Goal: Navigation & Orientation: Find specific page/section

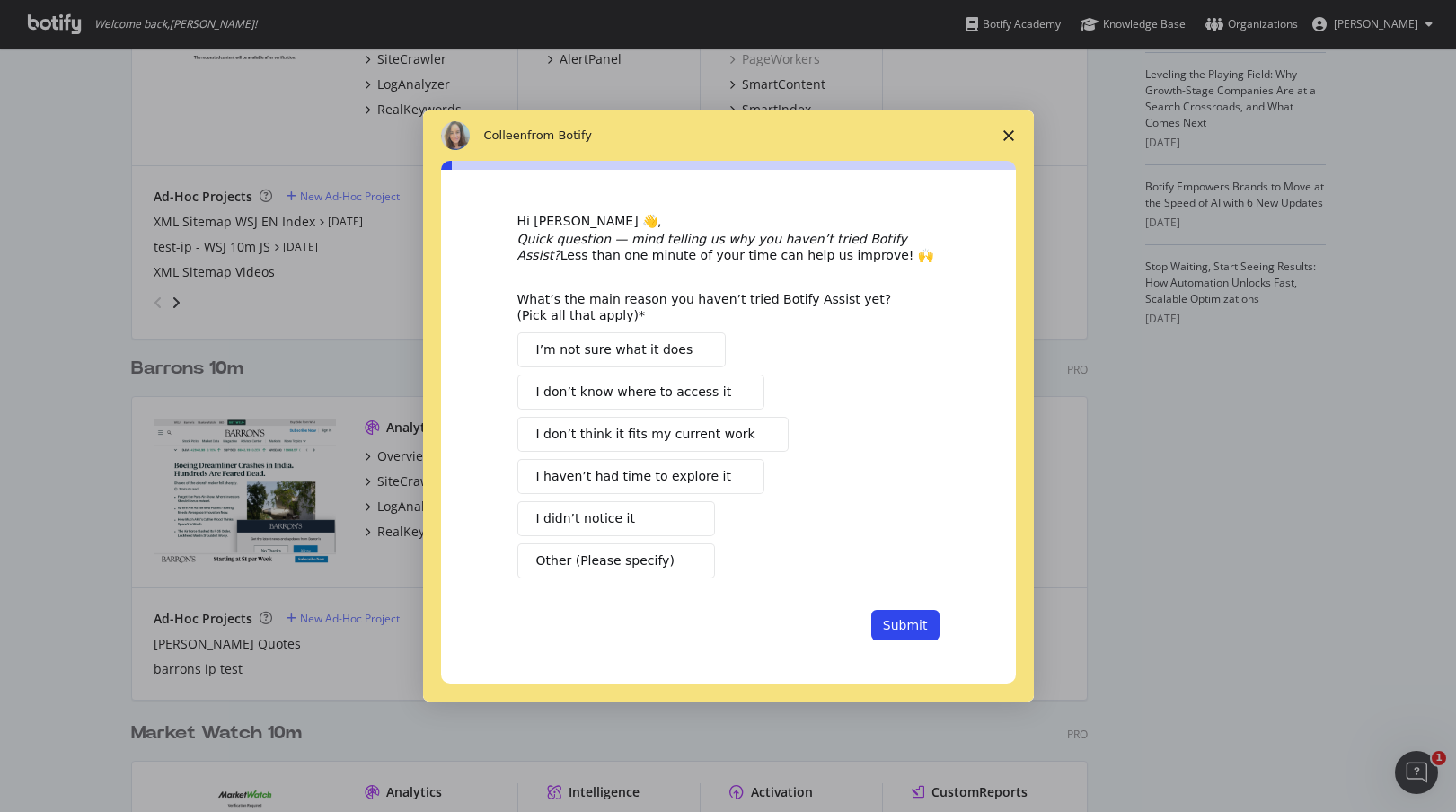
scroll to position [593, 0]
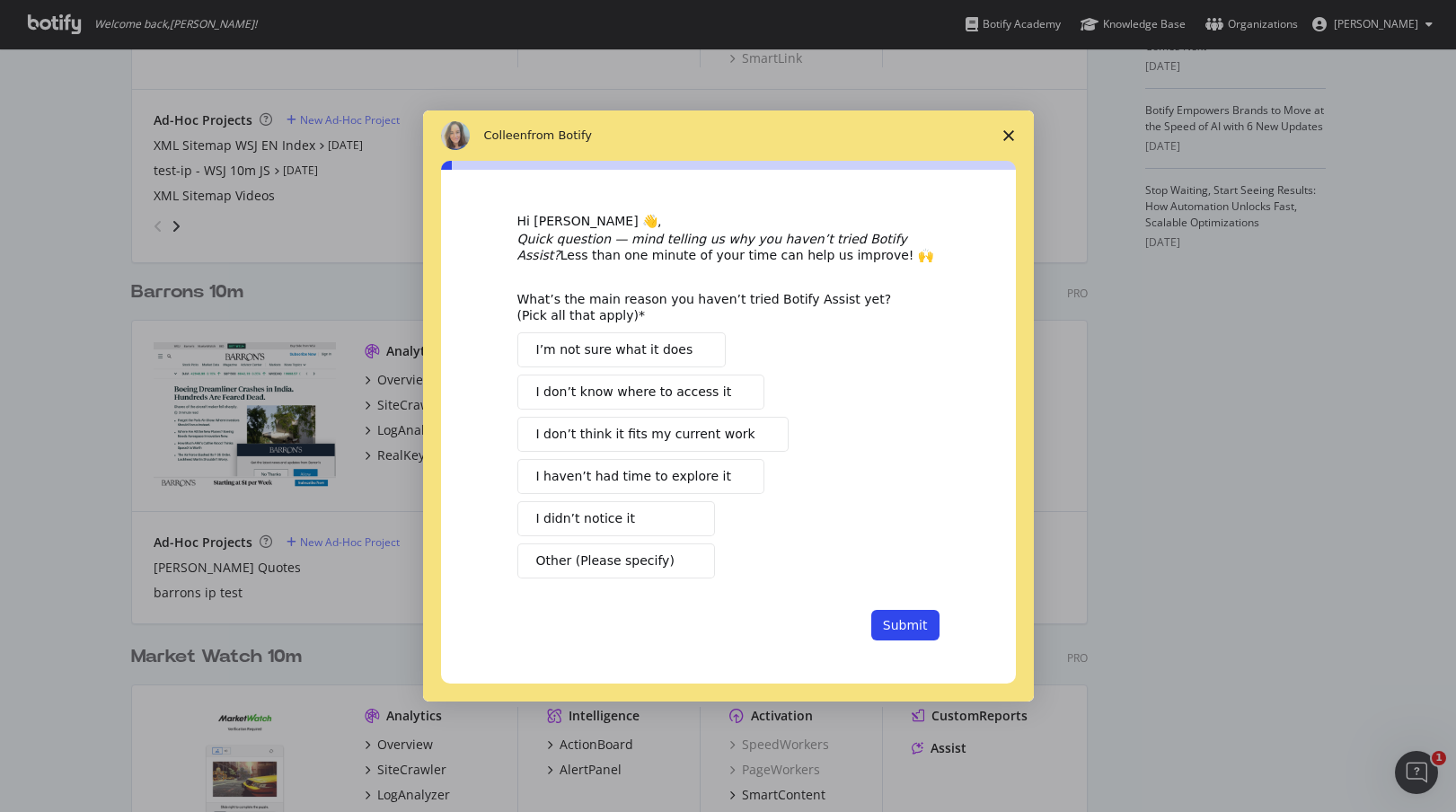
click at [1009, 128] on span "Close survey" at bounding box center [1009, 135] width 51 height 51
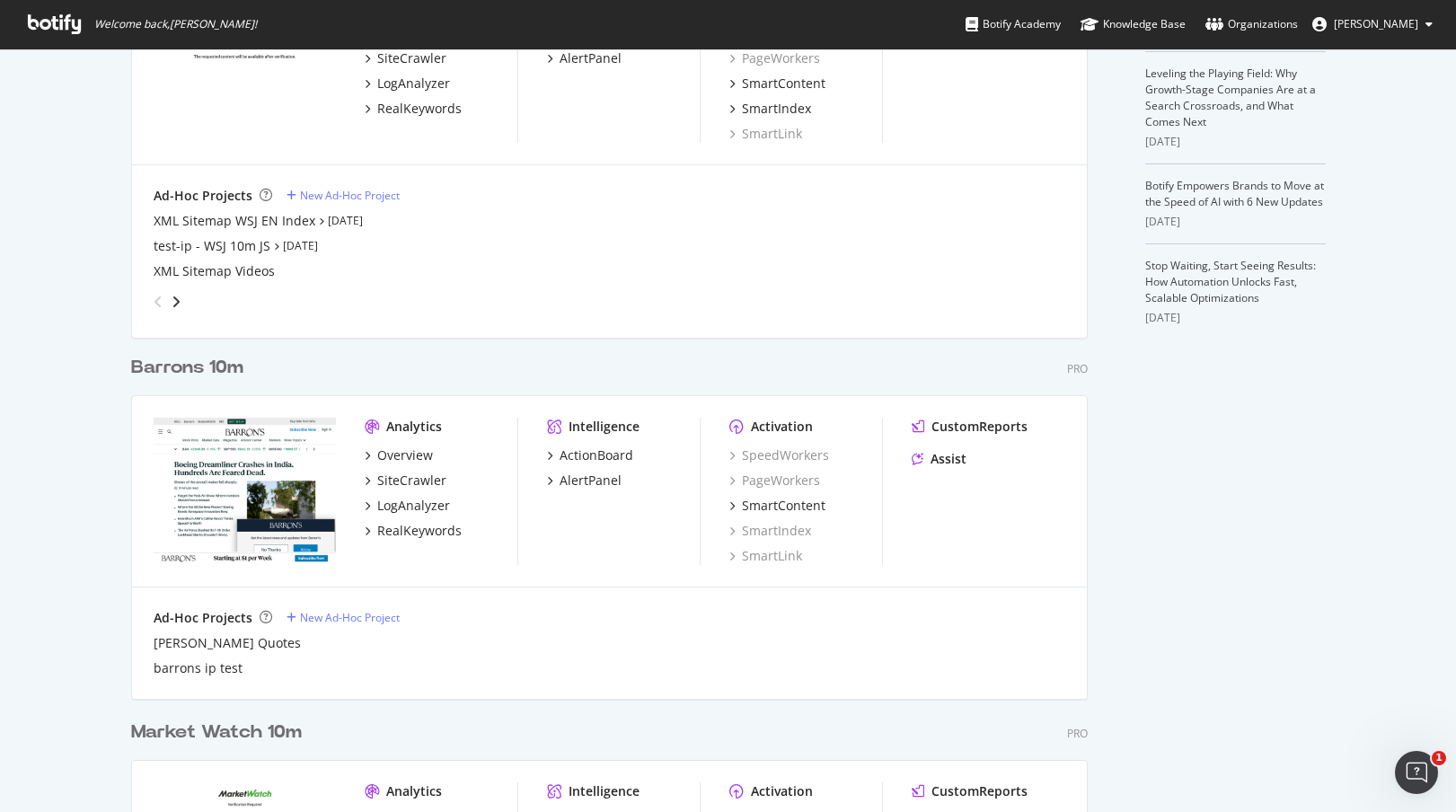
scroll to position [0, 0]
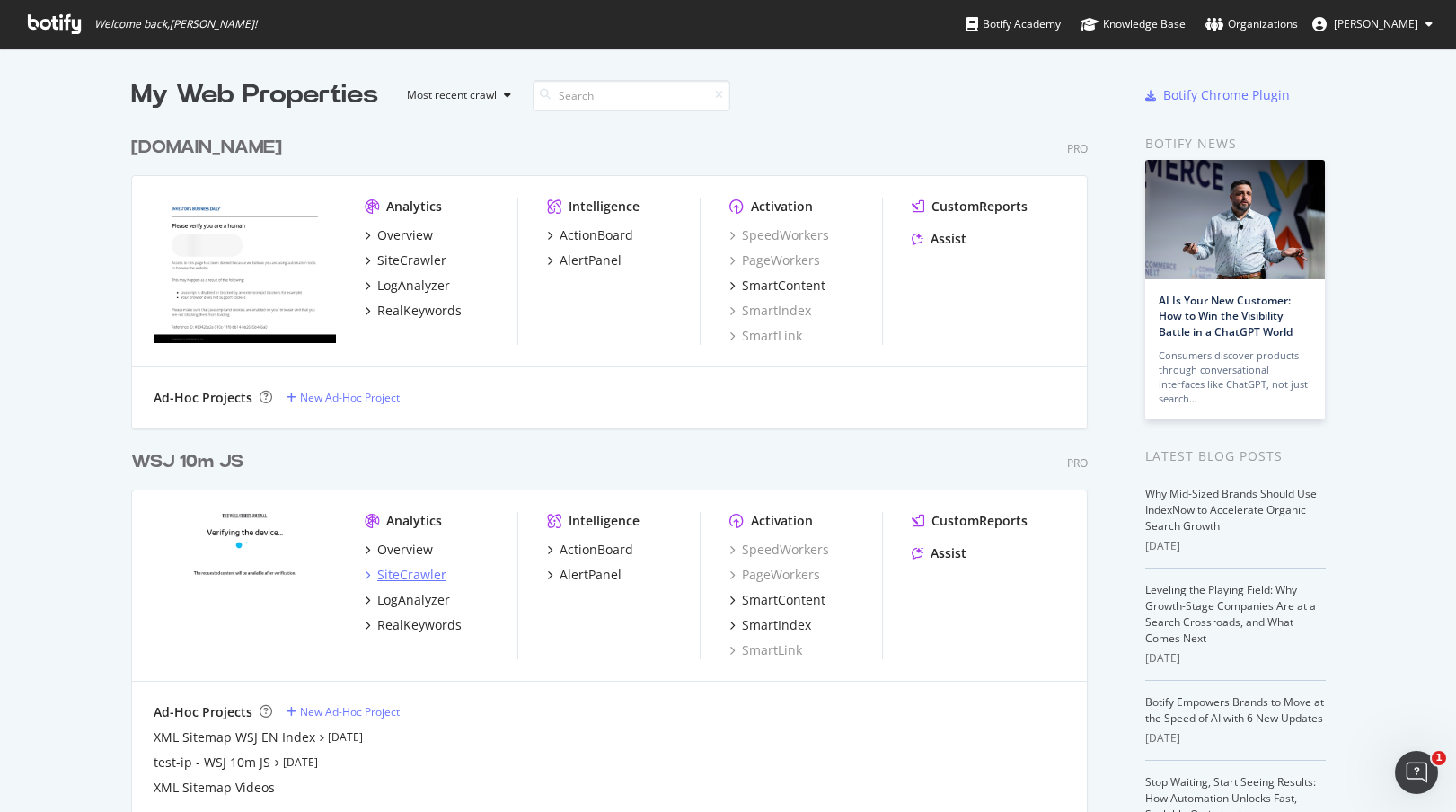
click at [403, 577] on div "SiteCrawler" at bounding box center [412, 574] width 70 height 18
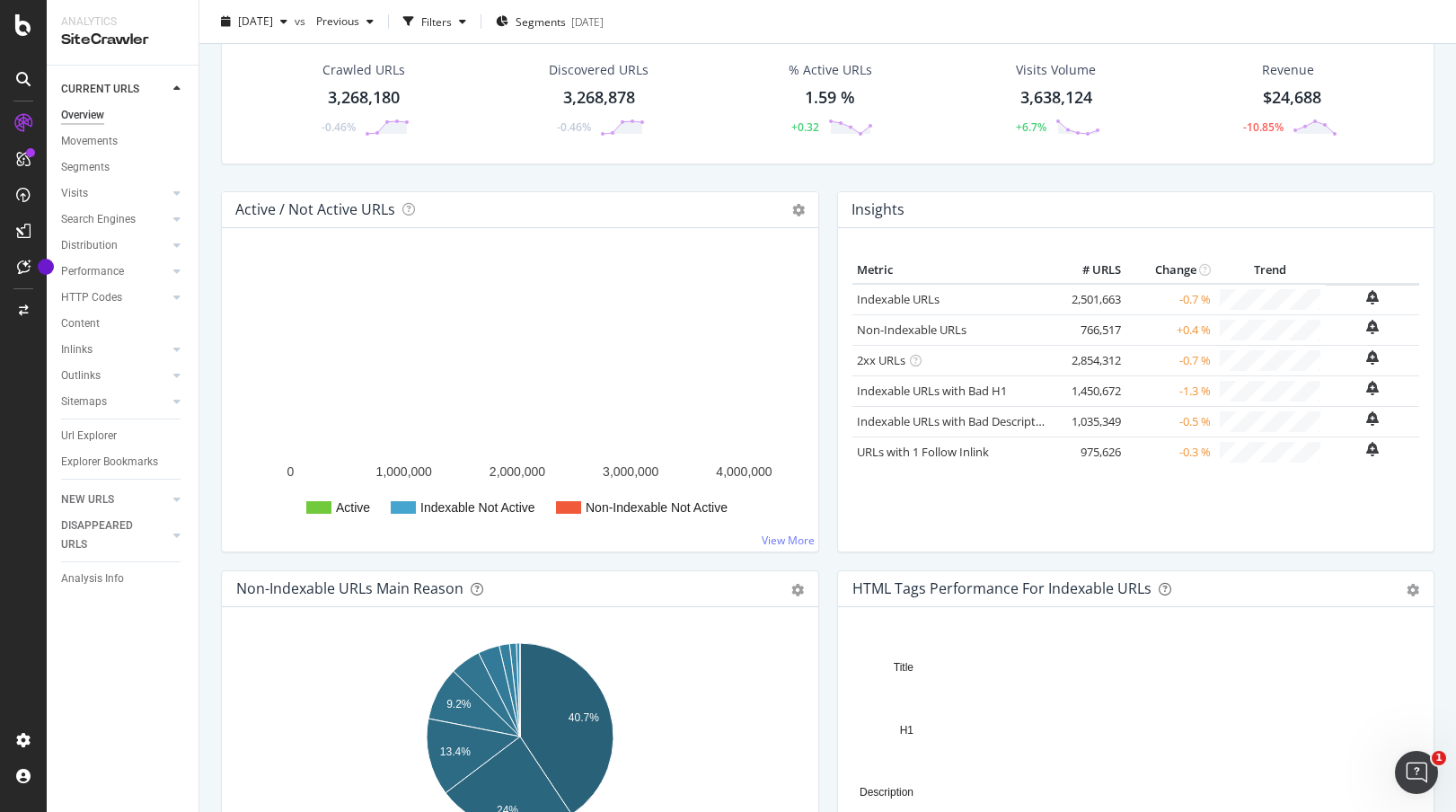
scroll to position [83, 0]
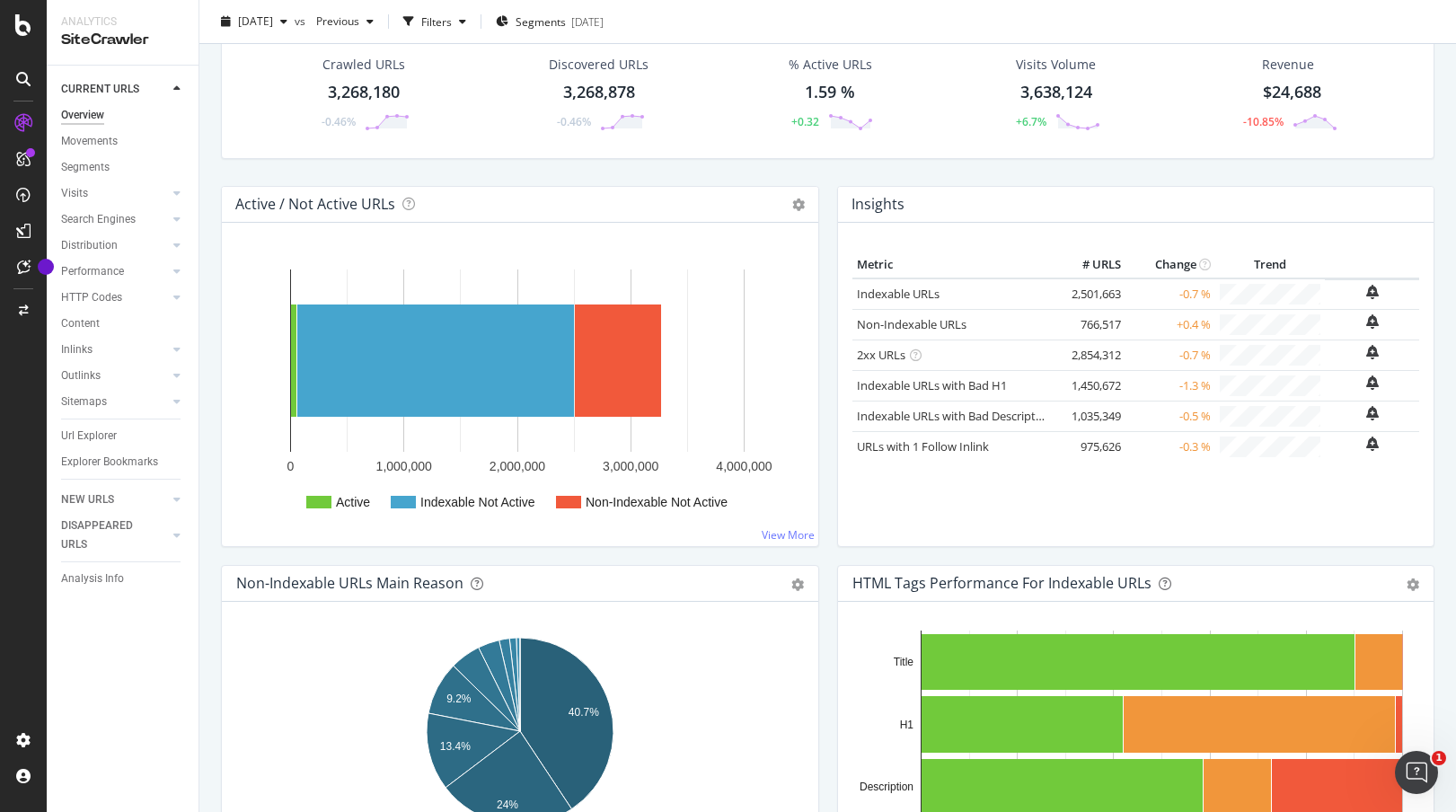
click at [225, 165] on div "Crawled URLs 3,268,180 -0.46% Discovered URLs 3,268,878 -0.46% % Active URLs 1.…" at bounding box center [827, 107] width 1232 height 158
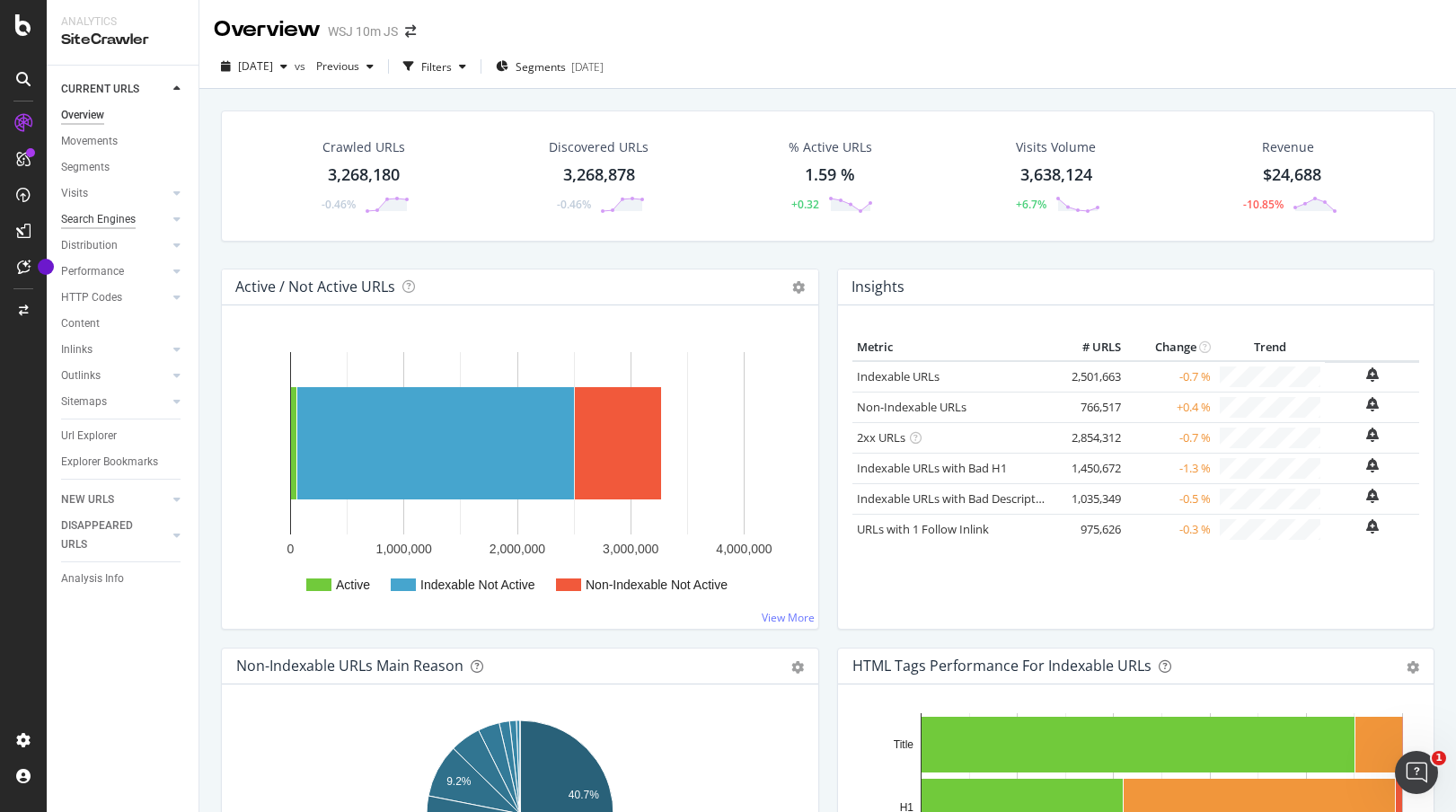
click at [111, 223] on div "Search Engines" at bounding box center [98, 219] width 74 height 19
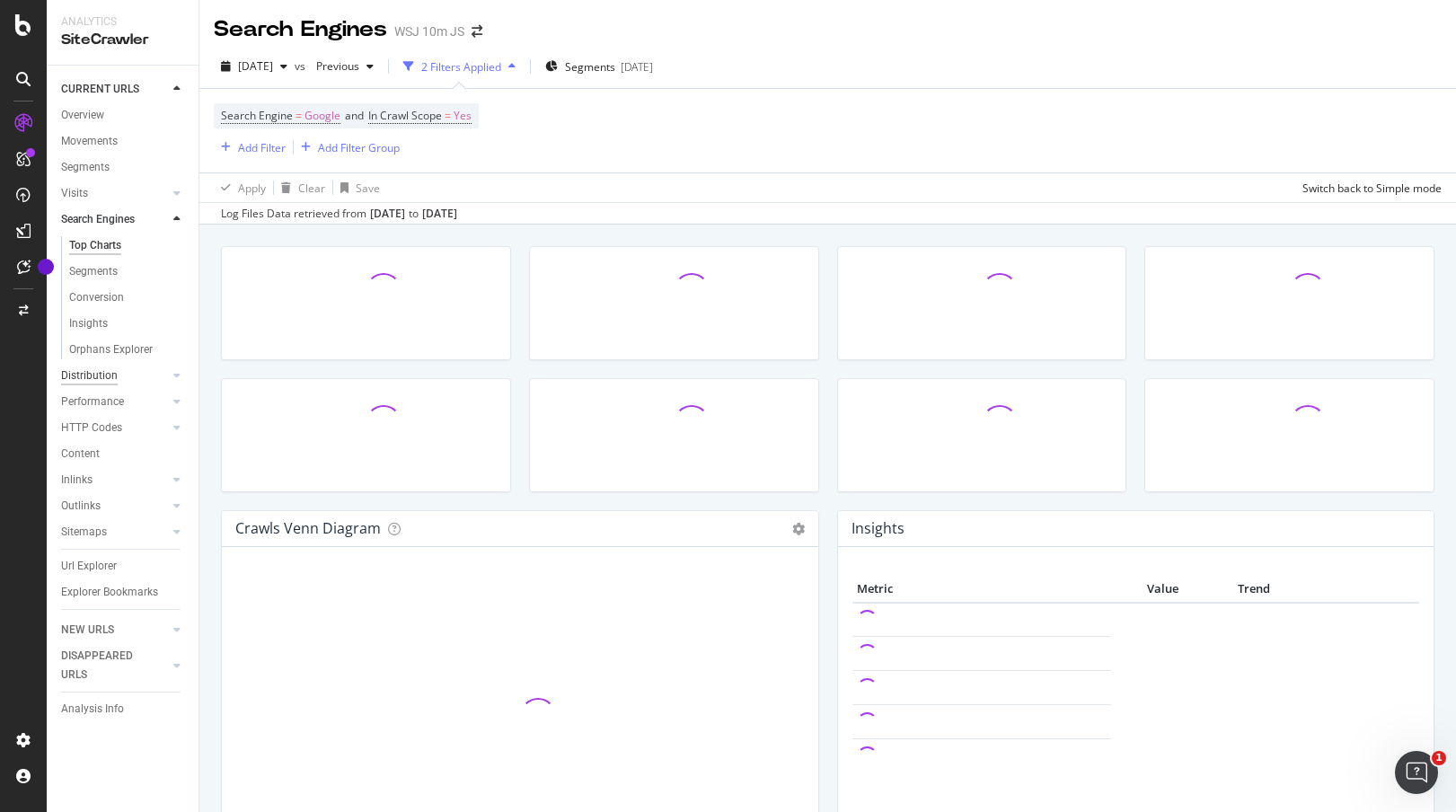
click at [103, 375] on div "Distribution" at bounding box center [89, 376] width 56 height 19
